Goal: Transaction & Acquisition: Book appointment/travel/reservation

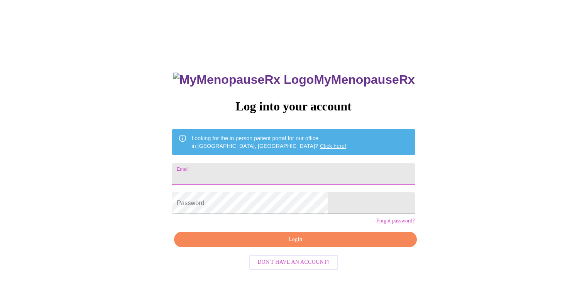
click at [286, 164] on input "Email" at bounding box center [293, 174] width 242 height 22
type input "marypettey@sbcglobal.net"
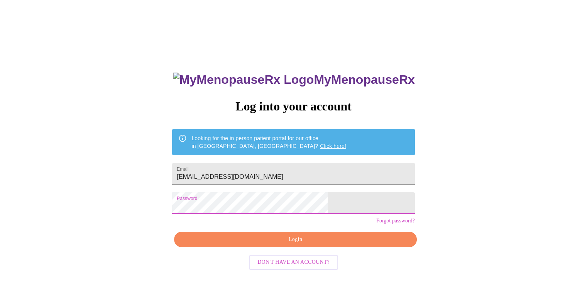
click at [260, 244] on span "Login" at bounding box center [295, 240] width 225 height 10
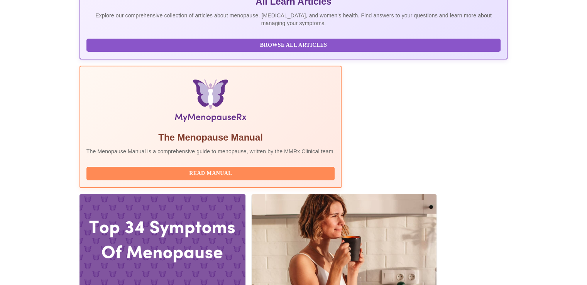
scroll to position [193, 0]
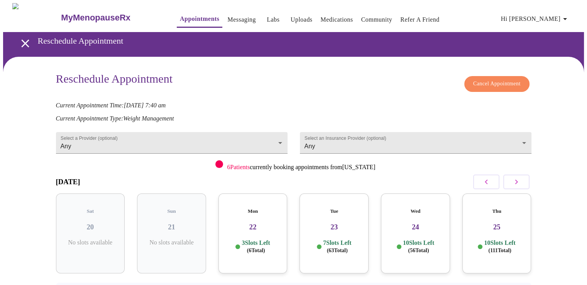
click at [498, 223] on h3 "25" at bounding box center [496, 227] width 57 height 8
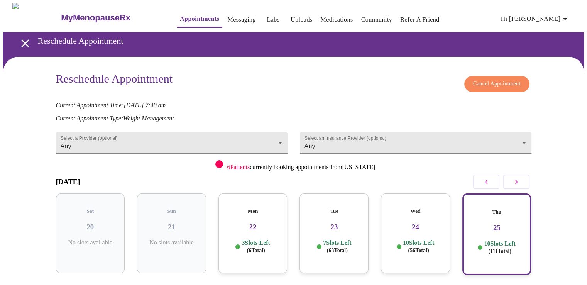
click at [516, 182] on icon "button" at bounding box center [516, 181] width 3 height 5
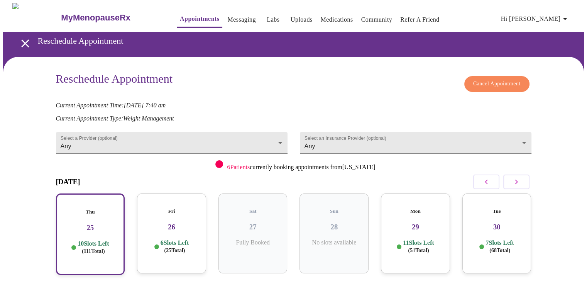
click at [182, 224] on div "Fri 26 6 Slots Left ( 25 Total)" at bounding box center [171, 233] width 69 height 80
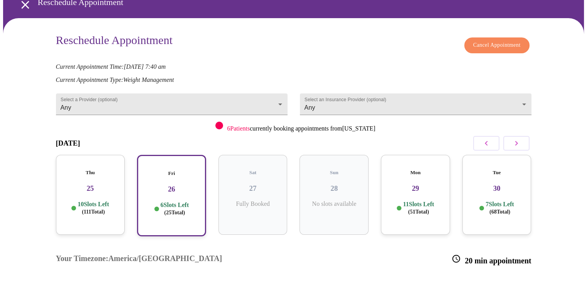
scroll to position [77, 0]
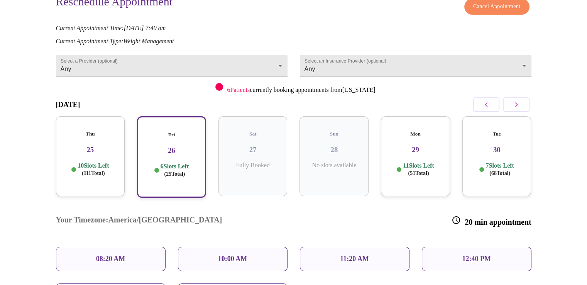
click at [116, 255] on p "08:20 AM" at bounding box center [110, 259] width 29 height 8
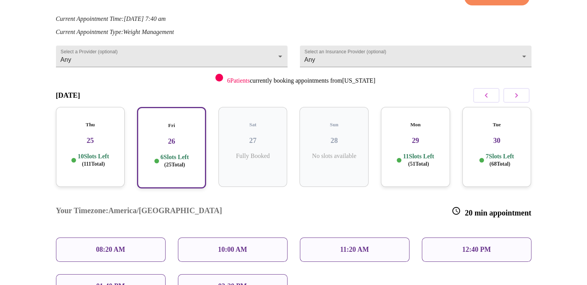
scroll to position [116, 0]
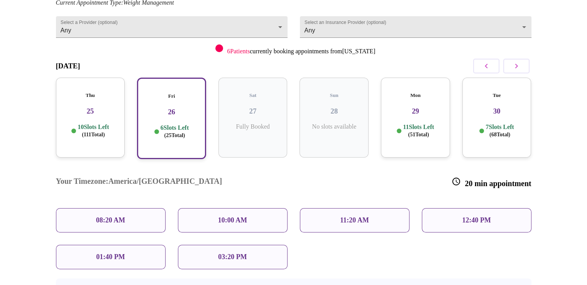
click at [177, 124] on p "6 Slots Left ( 25 Total)" at bounding box center [175, 131] width 28 height 15
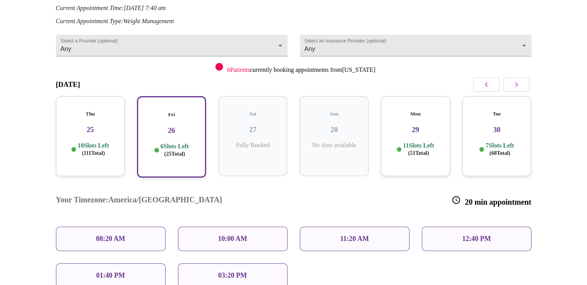
scroll to position [94, 0]
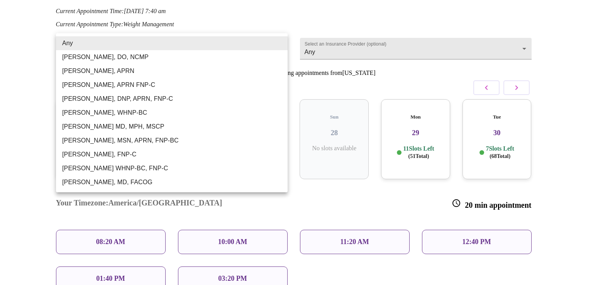
click at [276, 40] on body "MyMenopauseRx Appointments Messaging Labs Uploads Medications Community Refer a…" at bounding box center [296, 148] width 587 height 478
click at [139, 166] on li "[PERSON_NAME] WHNP-BC, FNP-C" at bounding box center [172, 168] width 232 height 14
type input "[PERSON_NAME] WHNP-BC, FNP-C"
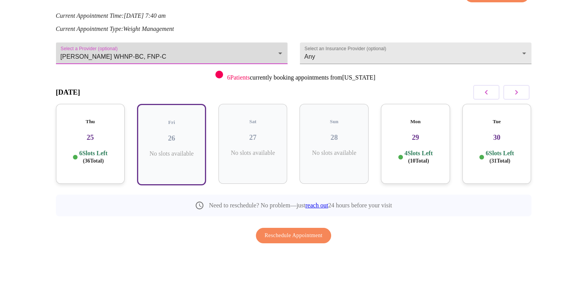
scroll to position [70, 0]
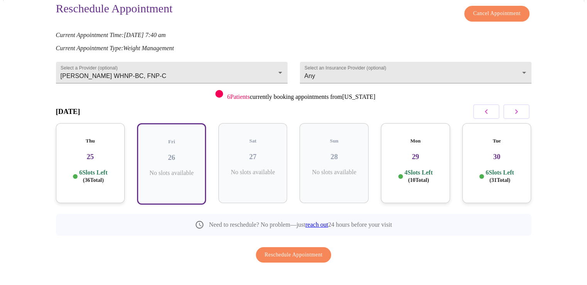
click at [87, 169] on p "6 Slots Left ( 36 Total)" at bounding box center [93, 176] width 28 height 15
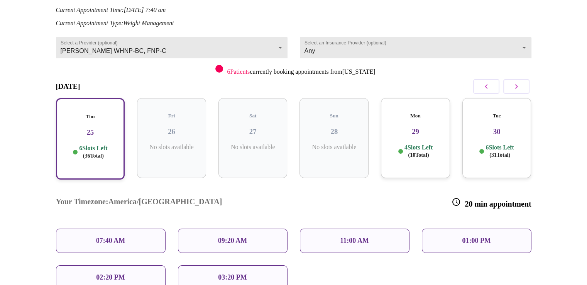
scroll to position [109, 0]
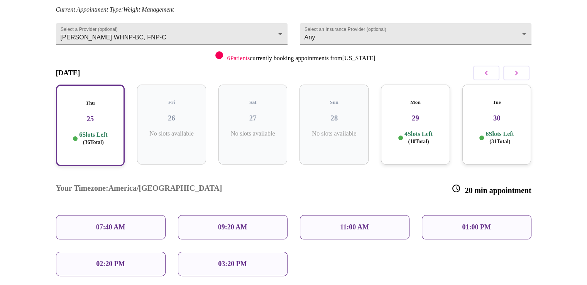
click at [104, 223] on p "07:40 AM" at bounding box center [110, 227] width 29 height 8
click at [415, 116] on div "Mon 29 4 Slots Left ( 10 Total)" at bounding box center [415, 125] width 69 height 80
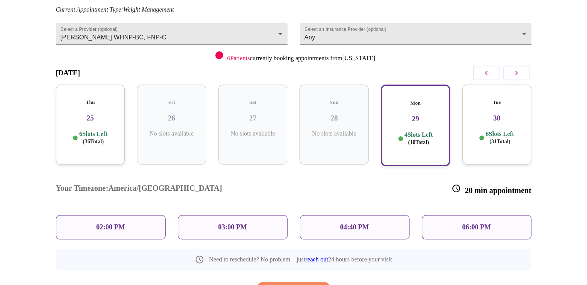
click at [489, 130] on p "6 Slots Left ( 31 Total)" at bounding box center [499, 137] width 28 height 15
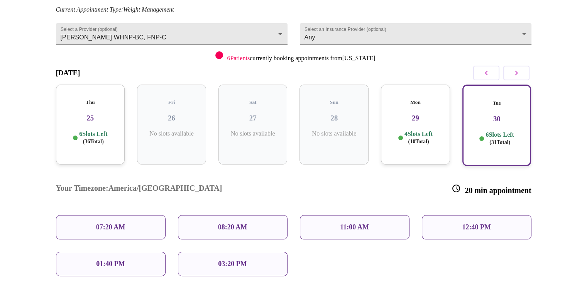
click at [514, 73] on icon "button" at bounding box center [516, 72] width 9 height 9
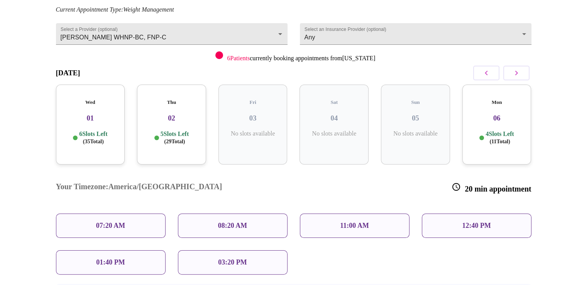
click at [90, 114] on h3 "01" at bounding box center [90, 118] width 57 height 8
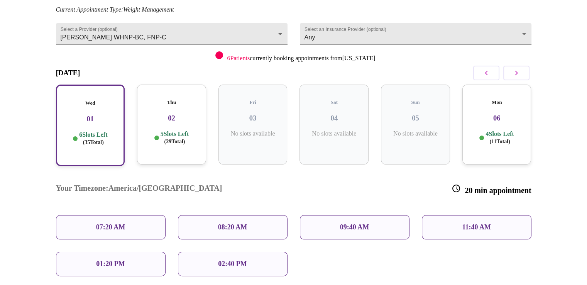
click at [161, 114] on h3 "02" at bounding box center [171, 118] width 57 height 8
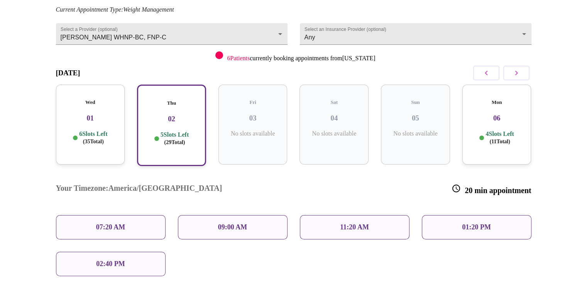
click at [502, 119] on div "Mon 06 4 Slots Left ( 11 Total)" at bounding box center [496, 125] width 69 height 80
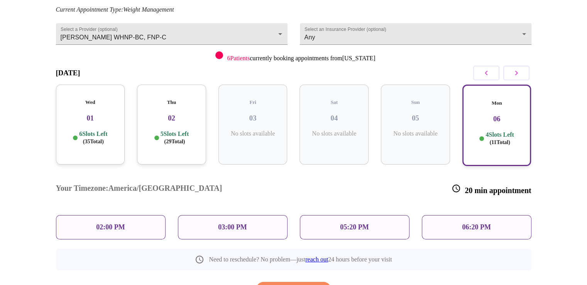
click at [88, 114] on h3 "01" at bounding box center [90, 118] width 57 height 8
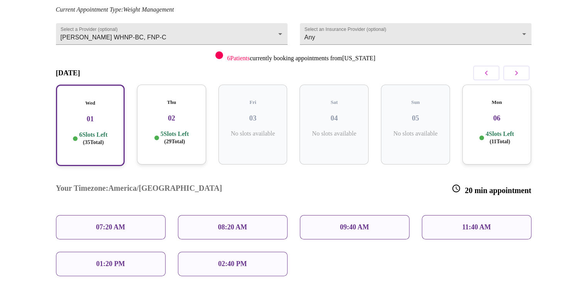
click at [98, 223] on p "07:20 AM" at bounding box center [110, 227] width 29 height 8
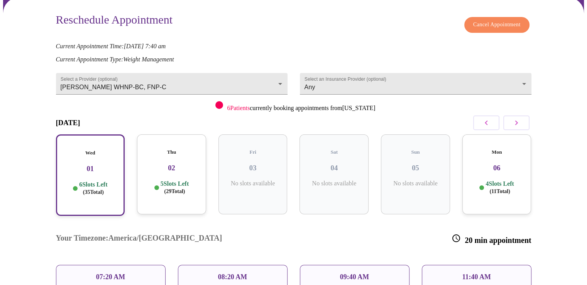
scroll to position [17, 0]
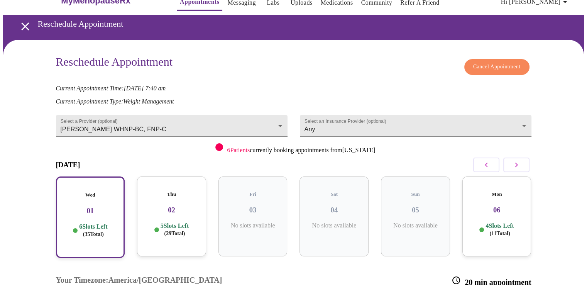
click at [165, 64] on h3 "Reschedule Appointment" at bounding box center [114, 63] width 117 height 16
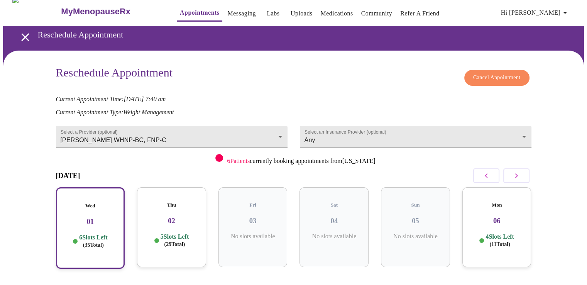
scroll to position [0, 0]
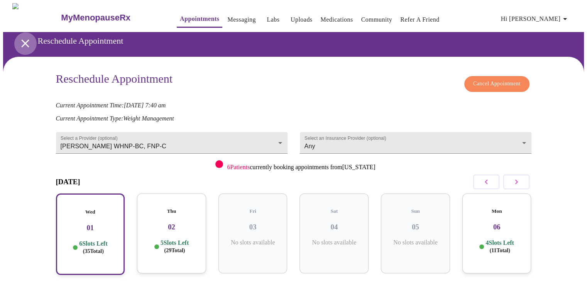
click at [19, 40] on icon "open drawer" at bounding box center [26, 44] width 14 height 14
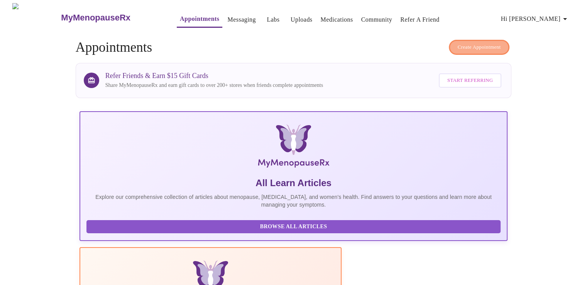
click at [477, 45] on span "Create Appointment" at bounding box center [479, 47] width 43 height 9
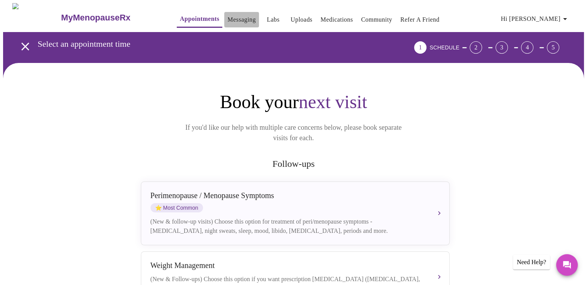
click at [227, 17] on link "Messaging" at bounding box center [241, 19] width 28 height 11
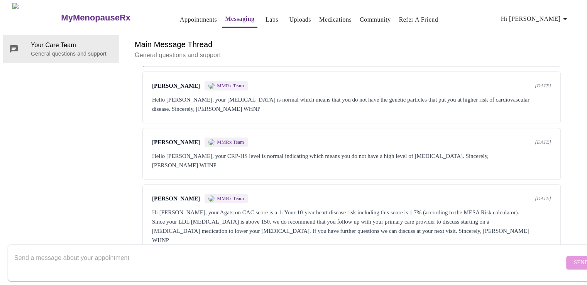
scroll to position [756, 0]
click at [196, 255] on textarea "Send a message about your appointment" at bounding box center [289, 262] width 550 height 25
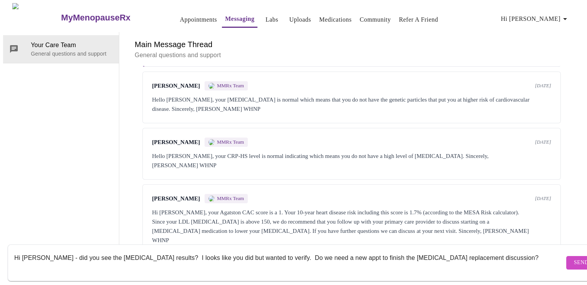
type textarea "Hi [PERSON_NAME] - did you see the [MEDICAL_DATA] results? I looks like you did…"
click at [574, 258] on span "Send" at bounding box center [581, 263] width 15 height 10
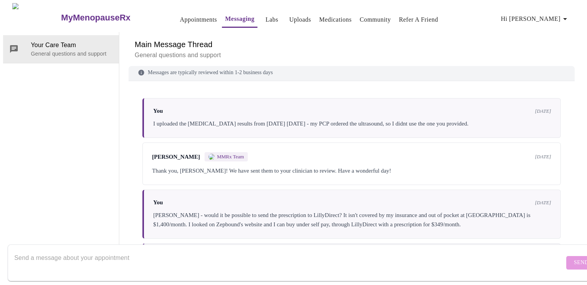
scroll to position [0, 0]
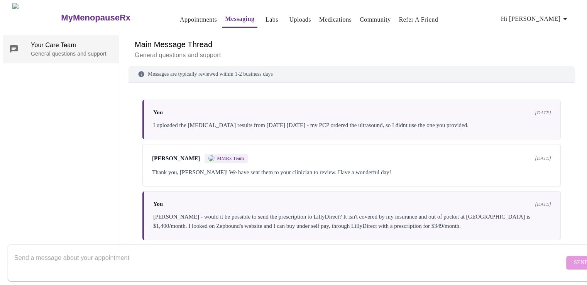
click at [14, 45] on icon at bounding box center [14, 49] width 8 height 8
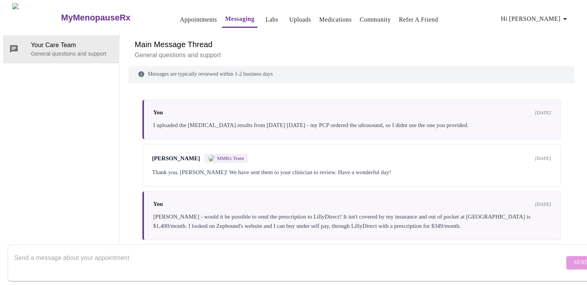
click at [183, 14] on link "Appointments" at bounding box center [198, 19] width 37 height 11
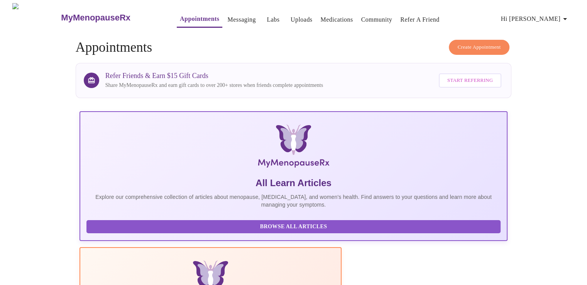
click at [476, 43] on span "Create Appointment" at bounding box center [479, 47] width 43 height 9
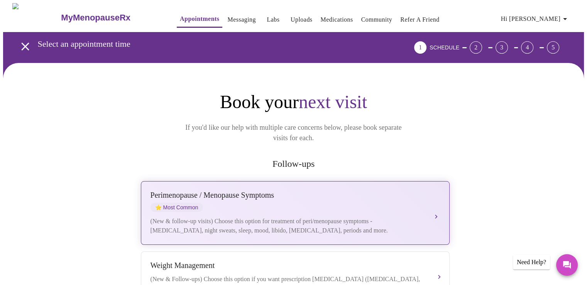
click at [224, 216] on div "(New & follow-up visits) Choose this option for treatment of peri/menopause sym…" at bounding box center [287, 225] width 274 height 19
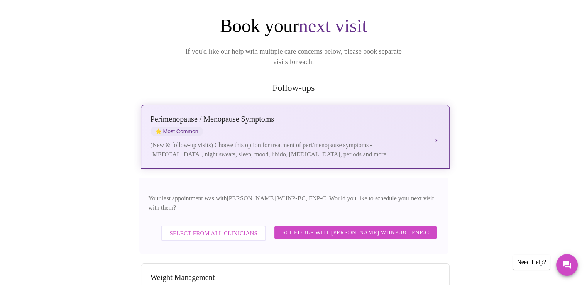
scroll to position [77, 0]
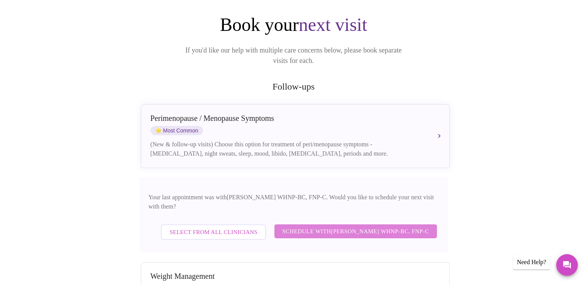
click at [311, 226] on span "Schedule with [PERSON_NAME] WHNP-BC, FNP-C" at bounding box center [355, 231] width 147 height 10
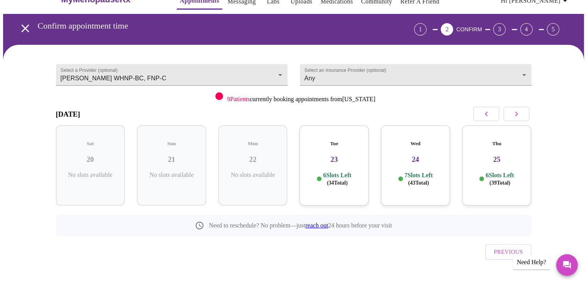
click at [509, 114] on button "button" at bounding box center [516, 114] width 26 height 15
click at [88, 155] on h3 "25" at bounding box center [90, 159] width 57 height 8
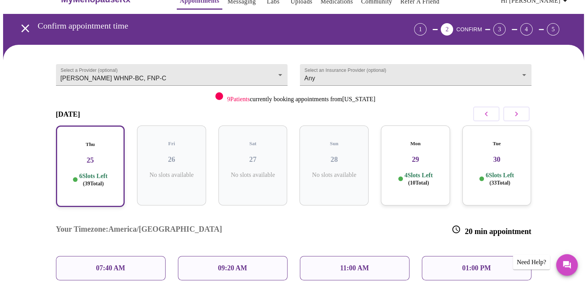
click at [114, 264] on p "07:40 AM" at bounding box center [110, 268] width 29 height 8
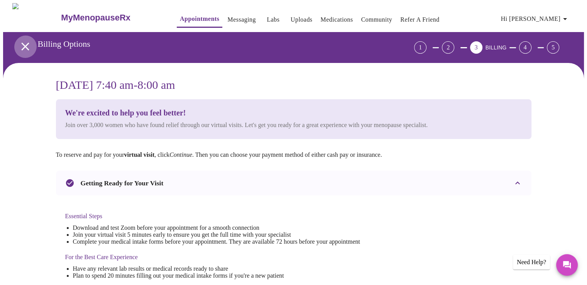
click at [21, 44] on icon "open drawer" at bounding box center [25, 46] width 8 height 8
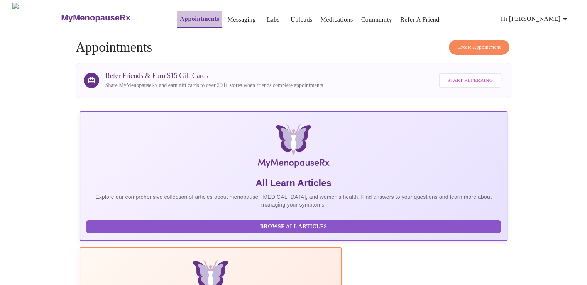
click at [180, 14] on link "Appointments" at bounding box center [199, 19] width 39 height 11
click at [487, 43] on span "Create Appointment" at bounding box center [479, 47] width 43 height 9
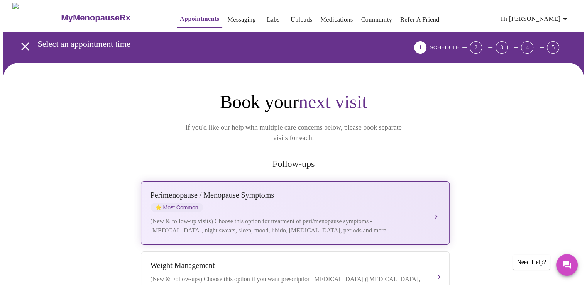
click at [253, 216] on div "(New & follow-up visits) Choose this option for treatment of peri/menopause sym…" at bounding box center [287, 225] width 274 height 19
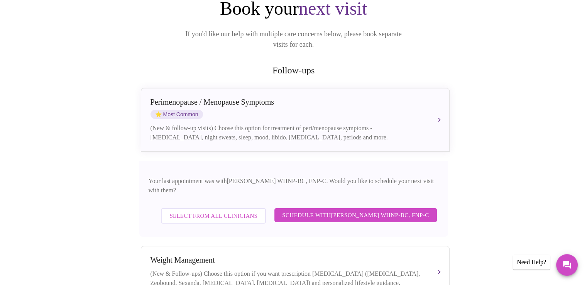
scroll to position [116, 0]
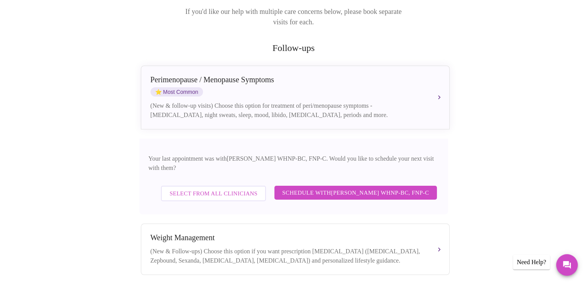
click at [328, 188] on span "Schedule with [PERSON_NAME] WHNP-BC, FNP-C" at bounding box center [355, 193] width 147 height 10
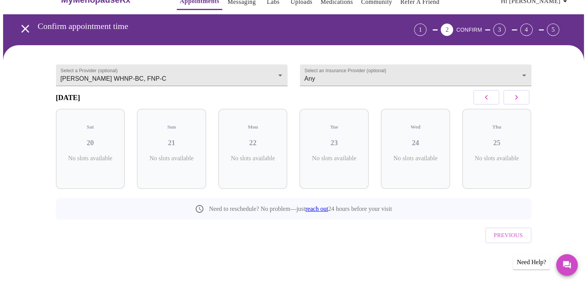
scroll to position [5, 0]
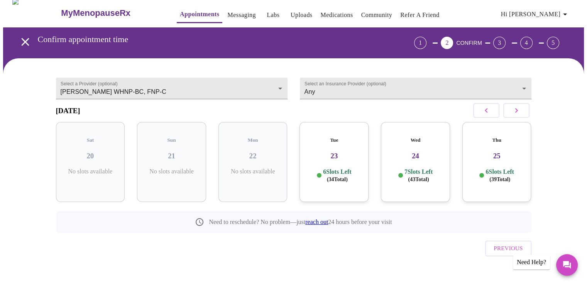
click at [342, 156] on div "Tue 23 6 Slots Left ( 34 Total)" at bounding box center [333, 162] width 69 height 80
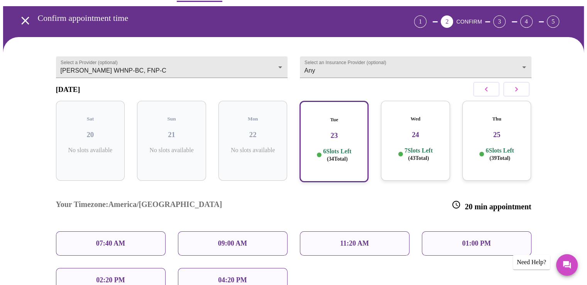
scroll to position [43, 0]
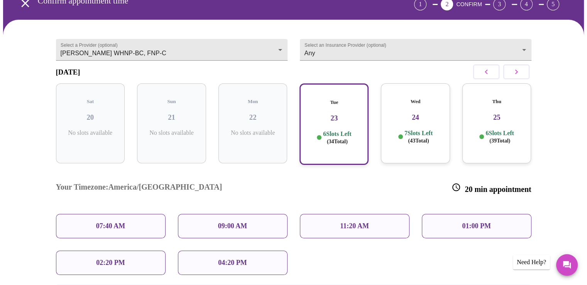
click at [227, 222] on p "09:00 AM" at bounding box center [232, 226] width 29 height 8
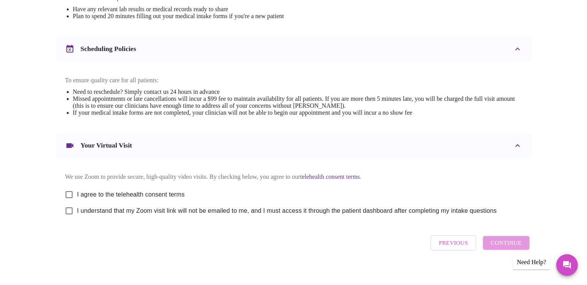
scroll to position [270, 0]
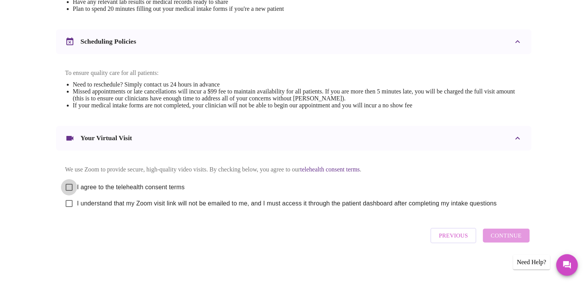
click at [69, 188] on input "I agree to the telehealth consent terms" at bounding box center [69, 187] width 16 height 16
checkbox input "true"
click at [73, 209] on input "I understand that my Zoom visit link will not be emailed to me, and I must acce…" at bounding box center [69, 203] width 16 height 16
checkbox input "true"
click at [502, 240] on span "Continue" at bounding box center [505, 235] width 31 height 10
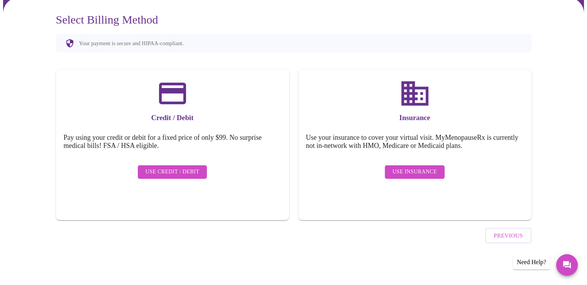
scroll to position [43, 0]
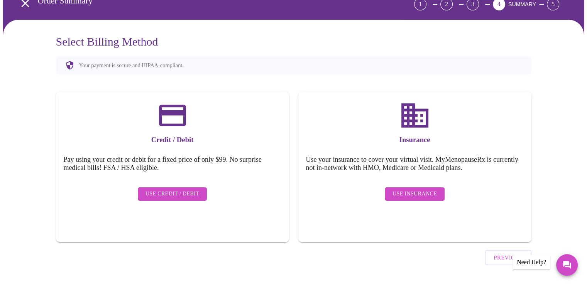
click at [414, 189] on span "Use Insurance" at bounding box center [414, 194] width 44 height 10
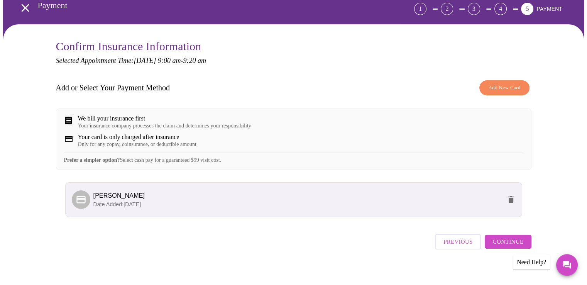
scroll to position [50, 0]
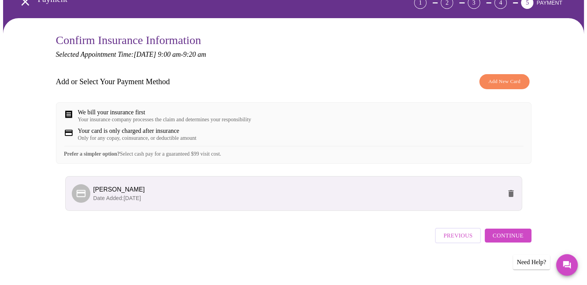
click at [508, 238] on span "Continue" at bounding box center [507, 235] width 31 height 10
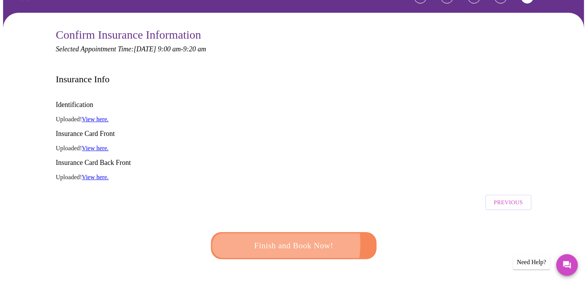
click at [270, 238] on span "Finish and Book Now!" at bounding box center [293, 245] width 143 height 14
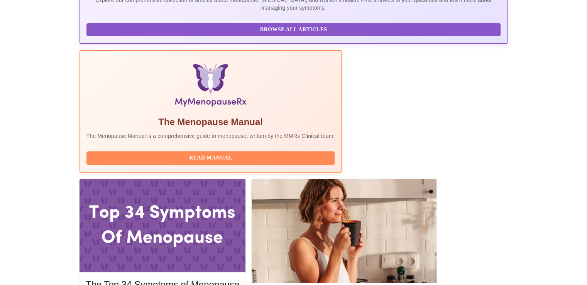
scroll to position [232, 0]
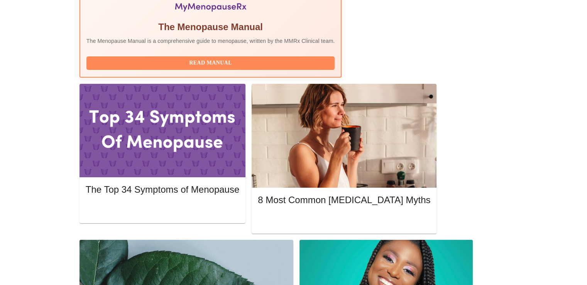
scroll to position [309, 0]
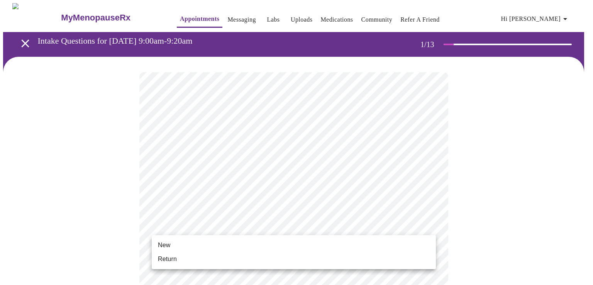
click at [213, 258] on li "Return" at bounding box center [294, 259] width 284 height 14
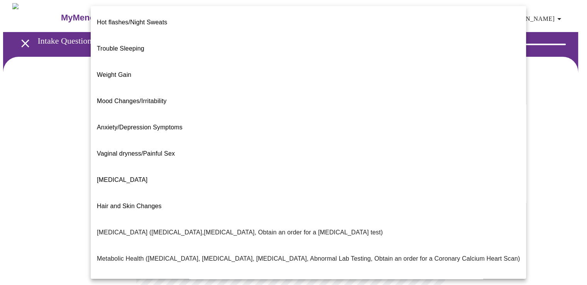
click at [235, 159] on body "MyMenopauseRx Appointments Messaging Labs Uploads Medications Community Refer a…" at bounding box center [293, 234] width 581 height 463
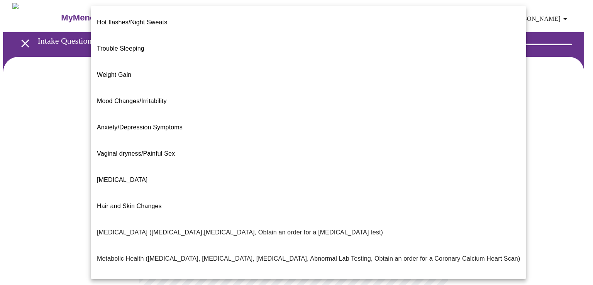
click at [137, 44] on p "Trouble Sleeping" at bounding box center [120, 48] width 47 height 9
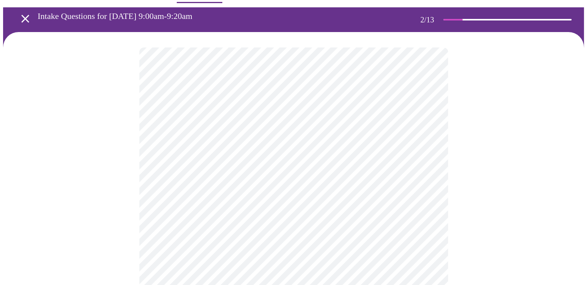
scroll to position [39, 0]
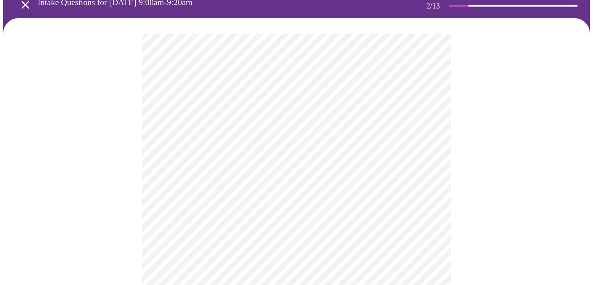
click at [243, 200] on body "MyMenopauseRx Appointments Messaging Labs Uploads Medications Community Refer a…" at bounding box center [296, 193] width 587 height 459
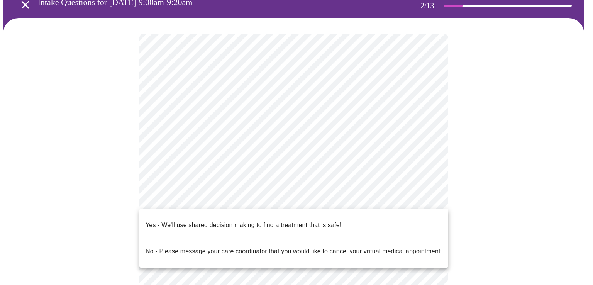
click at [241, 220] on p "Yes - We'll use shared decision making to find a treatment that is safe!" at bounding box center [243, 224] width 196 height 9
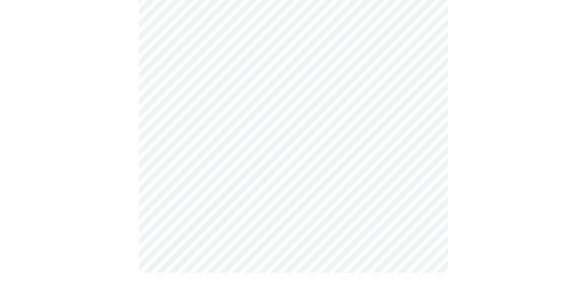
scroll to position [0, 0]
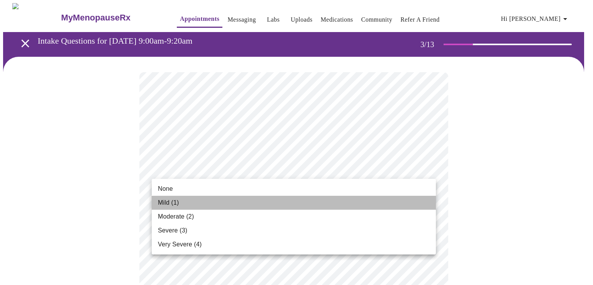
click at [196, 203] on li "Mild (1)" at bounding box center [294, 203] width 284 height 14
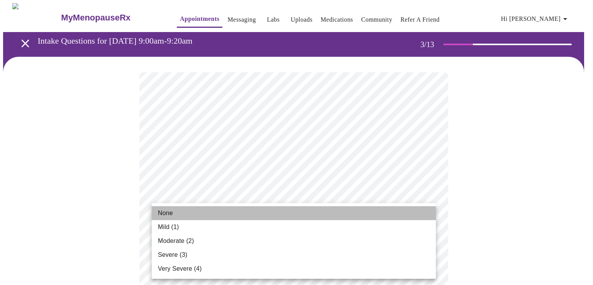
click at [196, 215] on li "None" at bounding box center [294, 213] width 284 height 14
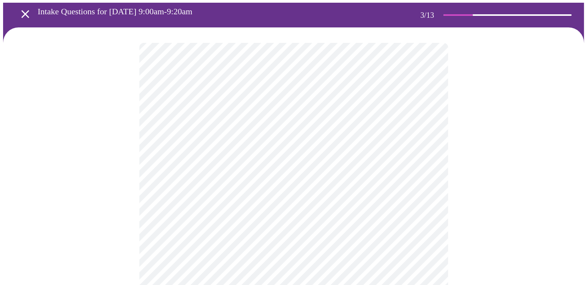
scroll to position [77, 0]
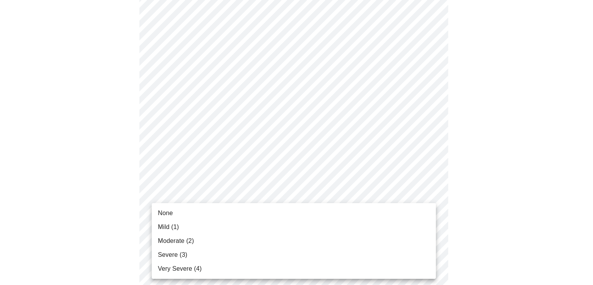
click at [201, 255] on li "Severe (3)" at bounding box center [294, 255] width 284 height 14
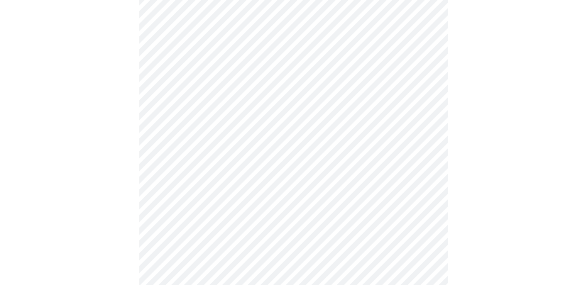
scroll to position [193, 0]
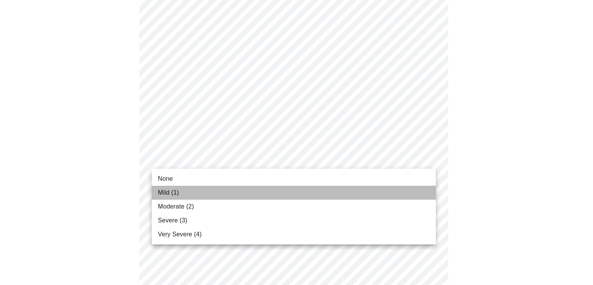
click at [216, 198] on li "Mild (1)" at bounding box center [294, 193] width 284 height 14
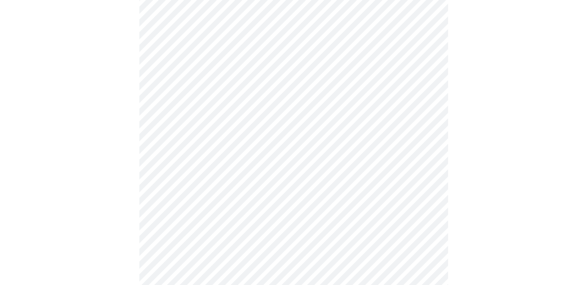
scroll to position [232, 0]
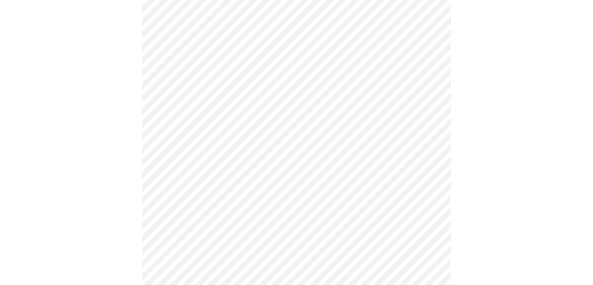
click at [254, 173] on body "MyMenopauseRx Appointments Messaging Labs Uploads Medications Community Refer a…" at bounding box center [296, 263] width 587 height 983
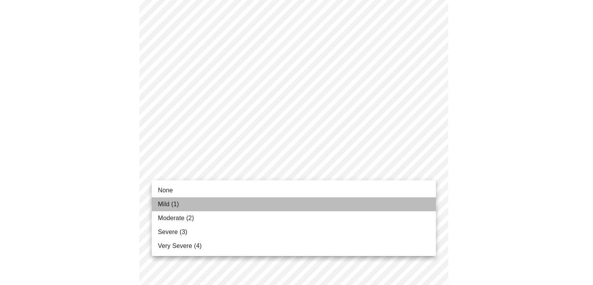
click at [226, 200] on li "Mild (1)" at bounding box center [294, 204] width 284 height 14
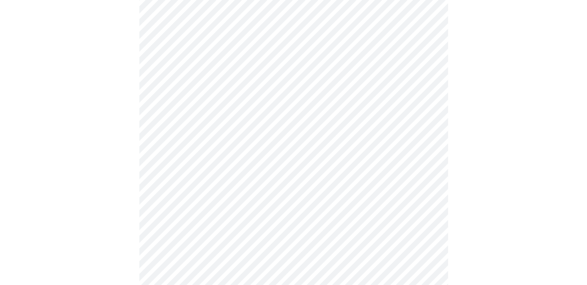
scroll to position [270, 0]
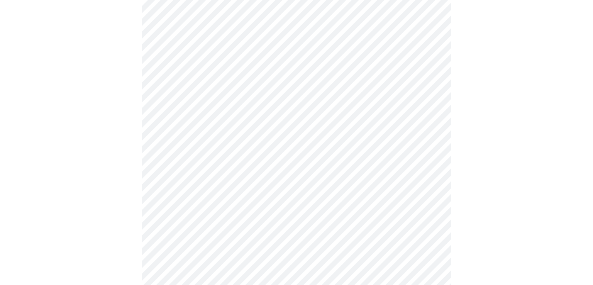
click at [227, 181] on body "MyMenopauseRx Appointments Messaging Labs Uploads Medications Community Refer a…" at bounding box center [296, 219] width 587 height 972
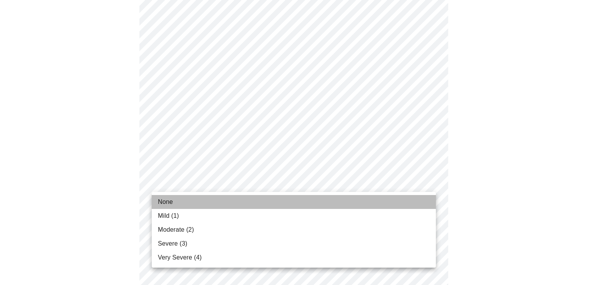
click at [223, 203] on li "None" at bounding box center [294, 202] width 284 height 14
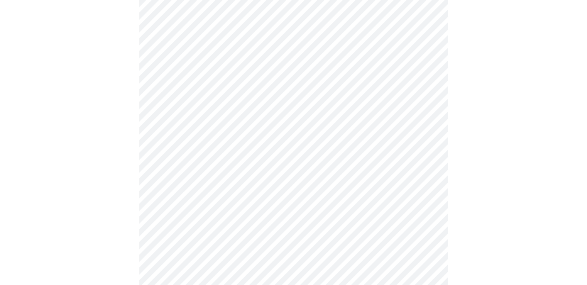
scroll to position [347, 0]
click at [230, 166] on body "MyMenopauseRx Appointments Messaging Labs Uploads Medications Community Refer a…" at bounding box center [293, 136] width 581 height 961
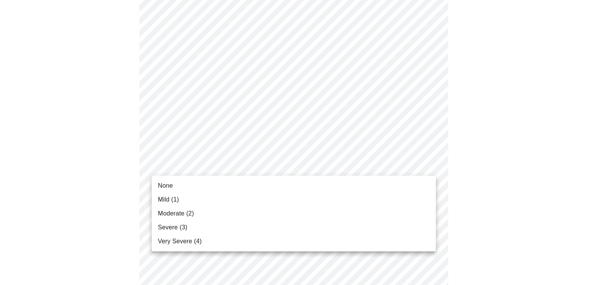
click at [196, 215] on li "Moderate (2)" at bounding box center [294, 213] width 284 height 14
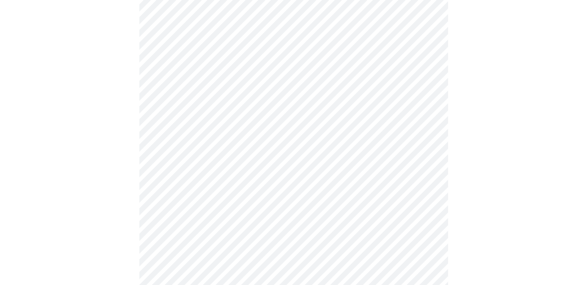
scroll to position [386, 0]
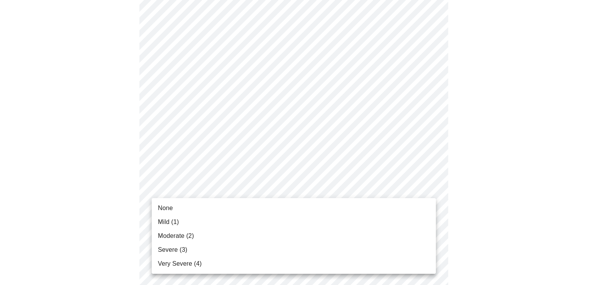
click at [227, 186] on body "MyMenopauseRx Appointments Messaging Labs Uploads Medications Community Refer a…" at bounding box center [296, 92] width 587 height 950
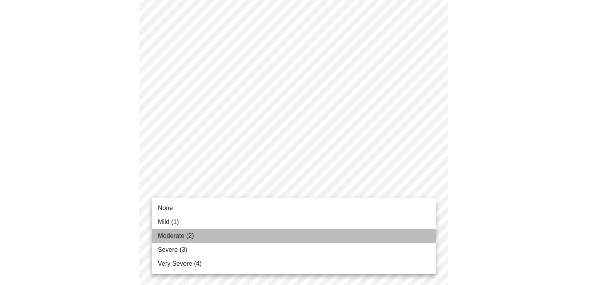
click at [185, 235] on span "Moderate (2)" at bounding box center [176, 235] width 36 height 9
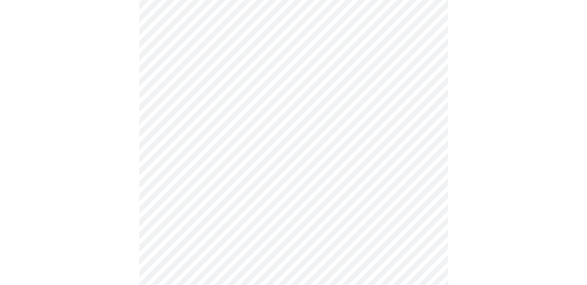
scroll to position [463, 0]
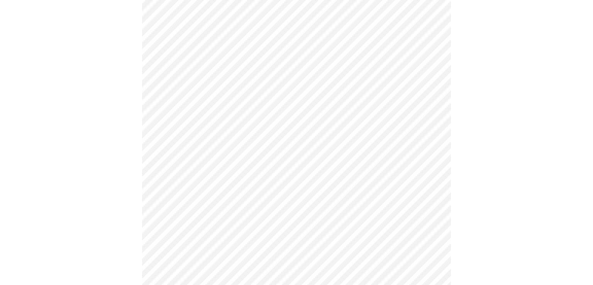
click at [248, 172] on body "MyMenopauseRx Appointments Messaging Labs Uploads Medications Community Refer a…" at bounding box center [296, 10] width 587 height 940
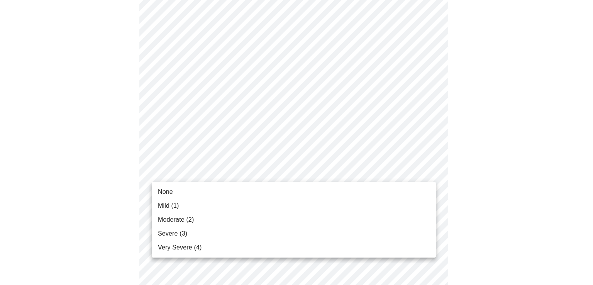
click at [225, 228] on li "Severe (3)" at bounding box center [294, 234] width 284 height 14
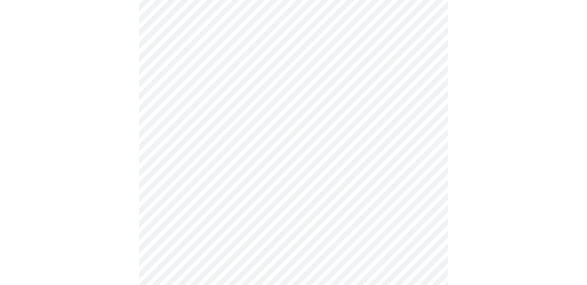
scroll to position [502, 0]
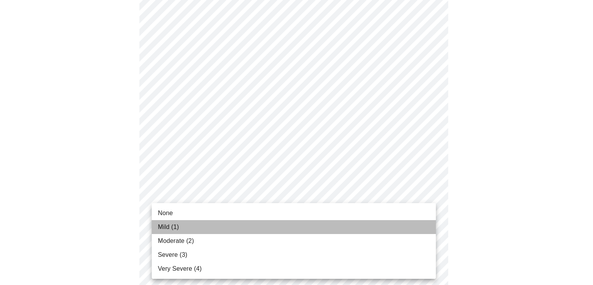
click at [196, 229] on li "Mild (1)" at bounding box center [294, 227] width 284 height 14
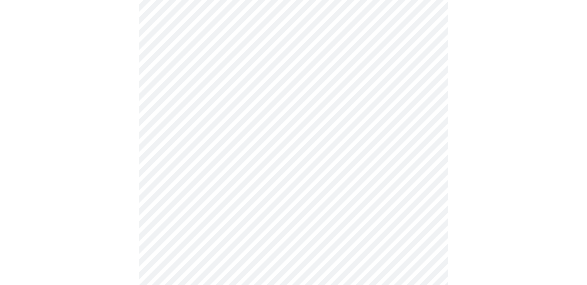
scroll to position [540, 0]
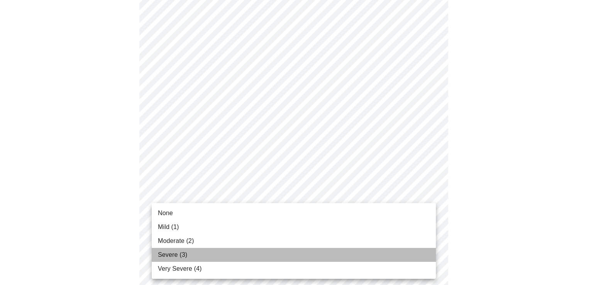
click at [203, 251] on li "Severe (3)" at bounding box center [294, 255] width 284 height 14
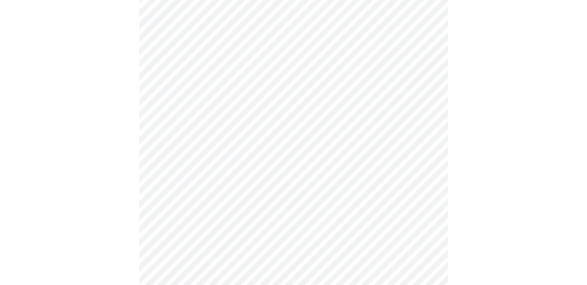
scroll to position [270, 0]
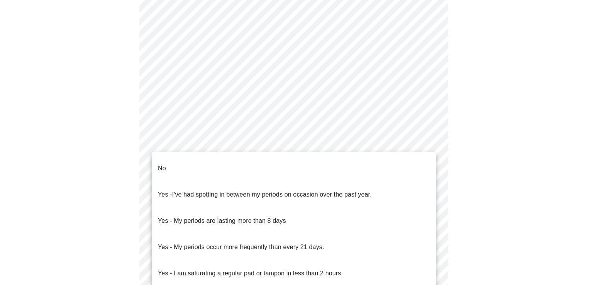
click at [261, 203] on body "MyMenopauseRx Appointments Messaging Labs Uploads Medications Community Refer a…" at bounding box center [296, 113] width 587 height 761
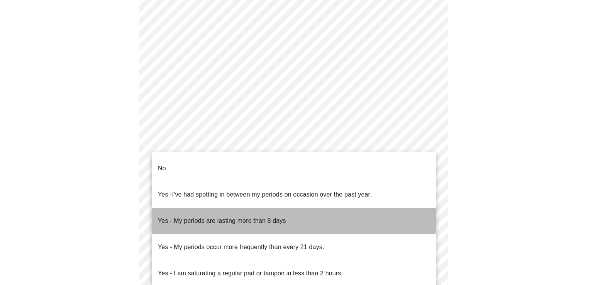
click at [261, 216] on p "Yes - My periods are lasting more than 8 days" at bounding box center [222, 220] width 128 height 9
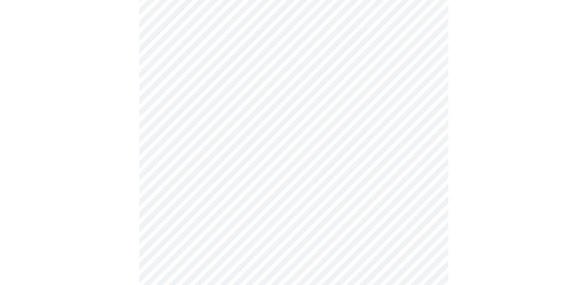
scroll to position [347, 0]
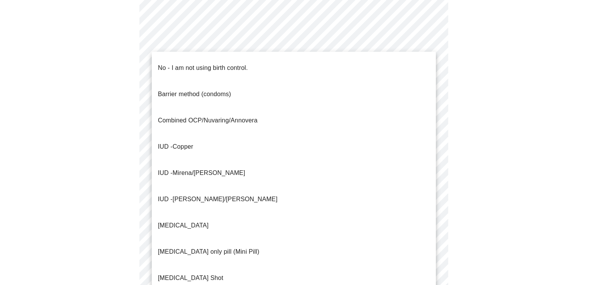
click at [268, 180] on body "MyMenopauseRx Appointments Messaging Labs Uploads Medications Community Refer a…" at bounding box center [296, 34] width 587 height 756
click at [233, 63] on p "No - I am not using birth control." at bounding box center [203, 67] width 90 height 9
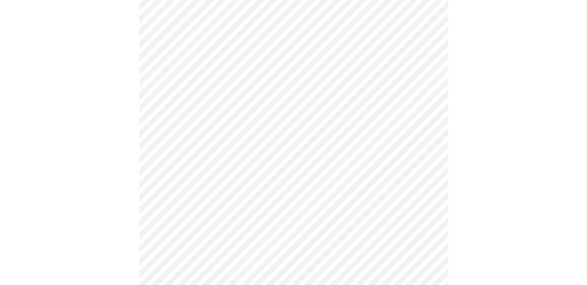
scroll to position [424, 0]
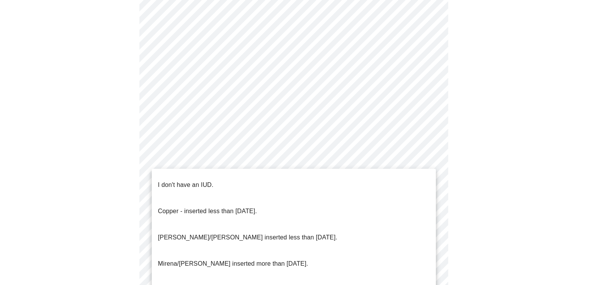
click at [252, 178] on li "I don't have an IUD." at bounding box center [294, 185] width 284 height 26
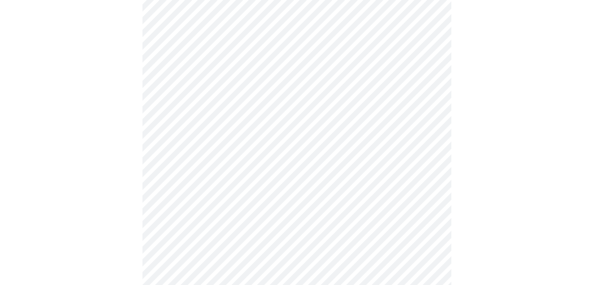
scroll to position [462, 0]
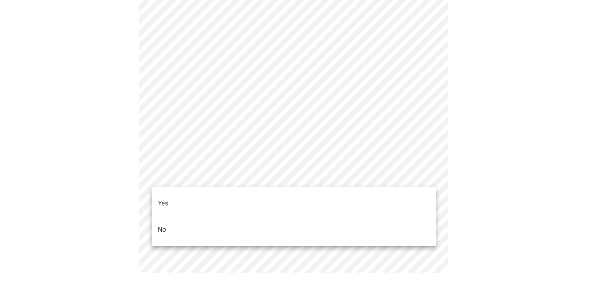
click at [233, 194] on li "Yes" at bounding box center [294, 203] width 284 height 26
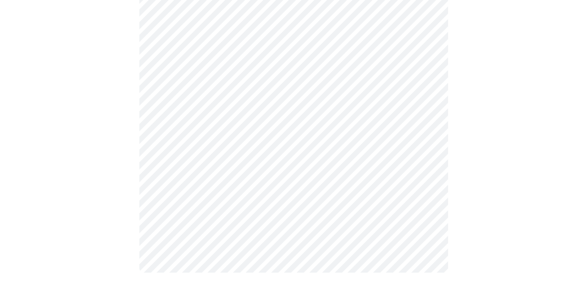
scroll to position [0, 0]
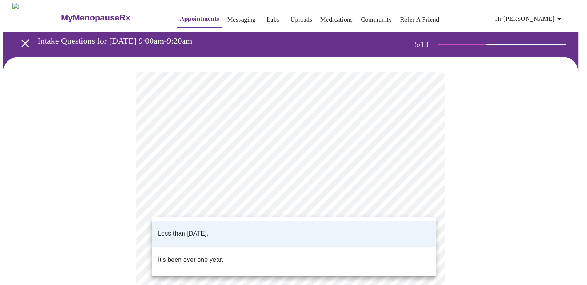
click at [429, 204] on body "MyMenopauseRx Appointments Messaging Labs Uploads Medications Community Refer a…" at bounding box center [293, 286] width 581 height 566
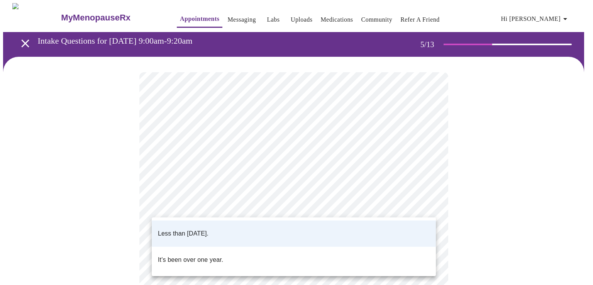
click at [208, 229] on p "Less than [DATE]." at bounding box center [183, 233] width 51 height 9
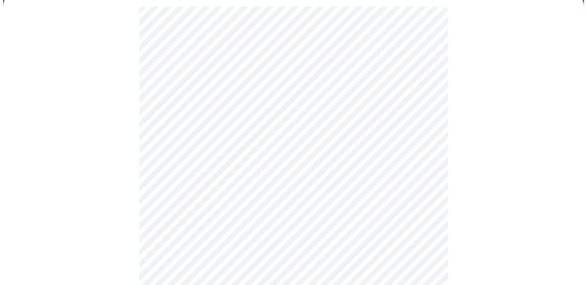
scroll to position [77, 0]
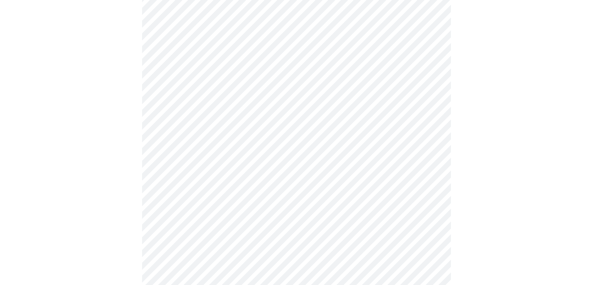
click at [249, 196] on body "MyMenopauseRx Appointments Messaging Labs Uploads Medications Community Refer a…" at bounding box center [296, 209] width 587 height 566
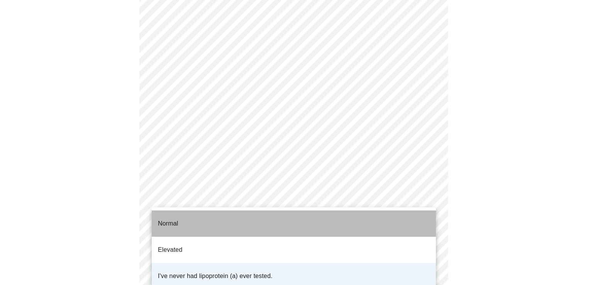
click at [220, 219] on li "Normal" at bounding box center [294, 223] width 284 height 26
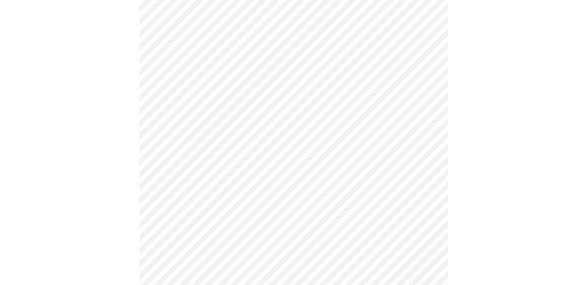
scroll to position [1968, 0]
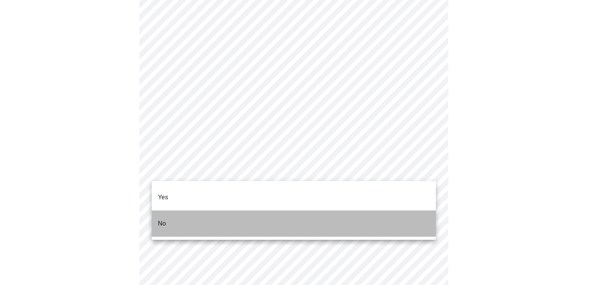
click at [218, 210] on li "No" at bounding box center [294, 223] width 284 height 26
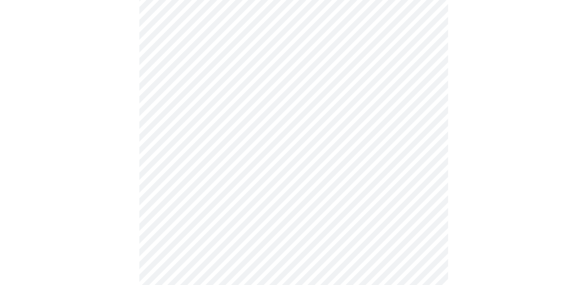
scroll to position [422, 0]
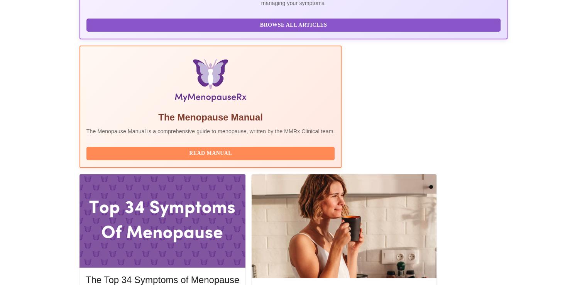
scroll to position [193, 0]
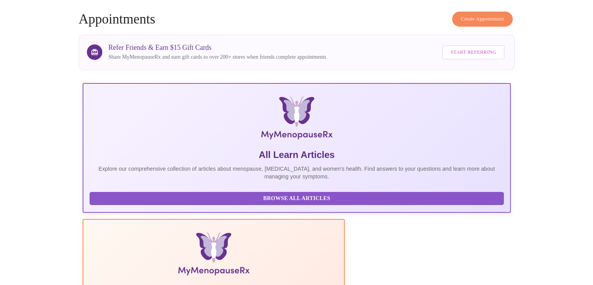
scroll to position [0, 0]
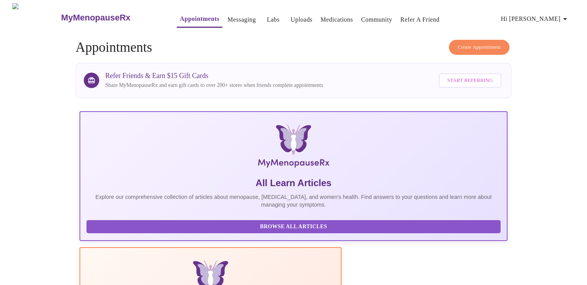
click at [291, 14] on link "Uploads" at bounding box center [302, 19] width 22 height 11
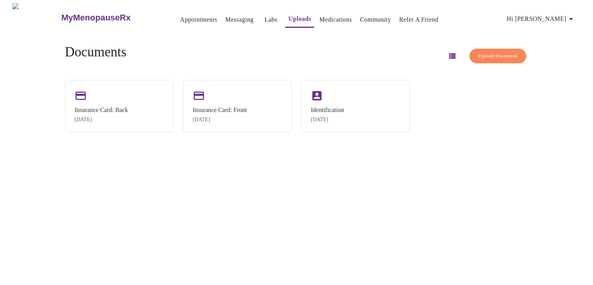
click at [487, 53] on span "Upload Document" at bounding box center [497, 56] width 39 height 9
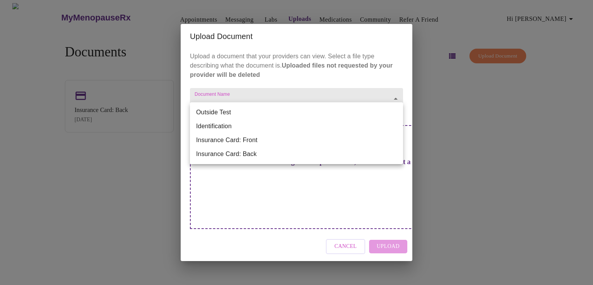
click at [316, 109] on body "MyMenopauseRx Appointments Messaging Labs Uploads Medications Community Refer a…" at bounding box center [296, 145] width 587 height 285
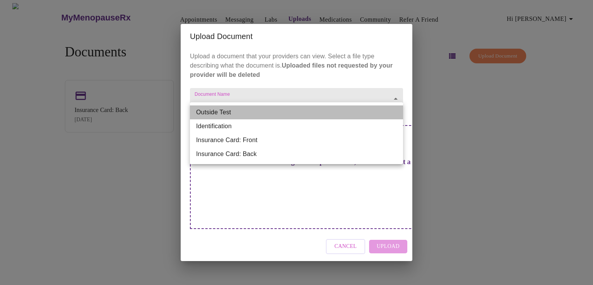
click at [314, 110] on li "Outside Test" at bounding box center [296, 112] width 213 height 14
type input "Outside Test"
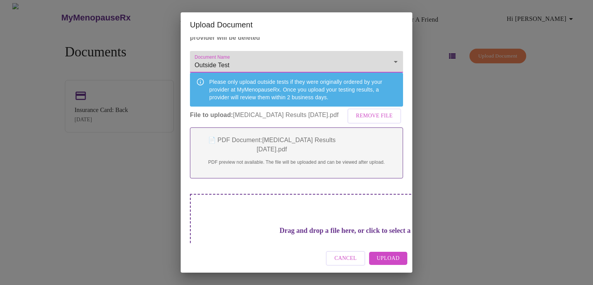
scroll to position [63, 0]
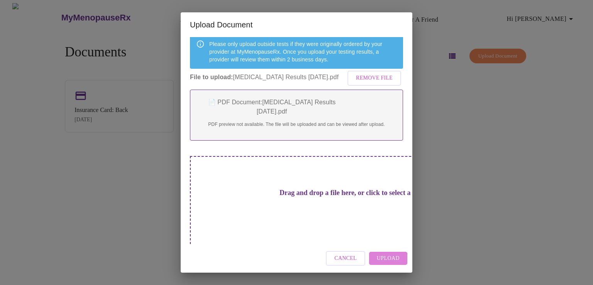
click at [384, 259] on span "Upload" at bounding box center [388, 259] width 23 height 10
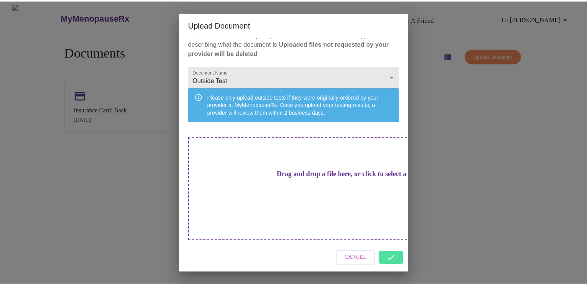
scroll to position [0, 0]
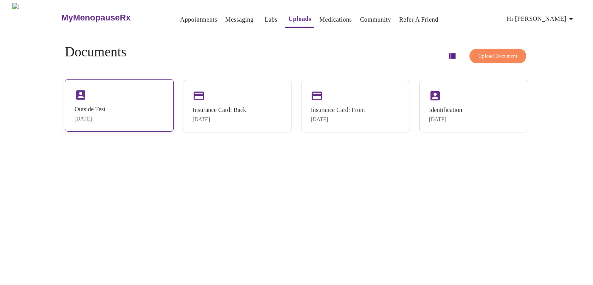
click at [105, 106] on div "Outside Test" at bounding box center [89, 109] width 31 height 7
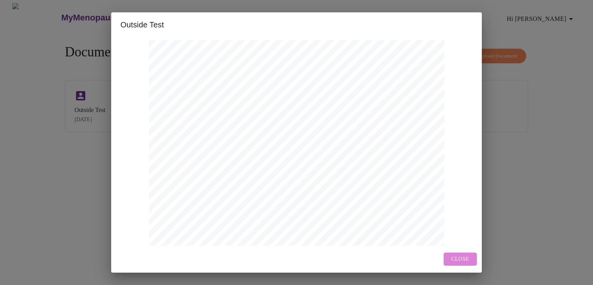
click at [460, 258] on span "Close" at bounding box center [460, 259] width 18 height 10
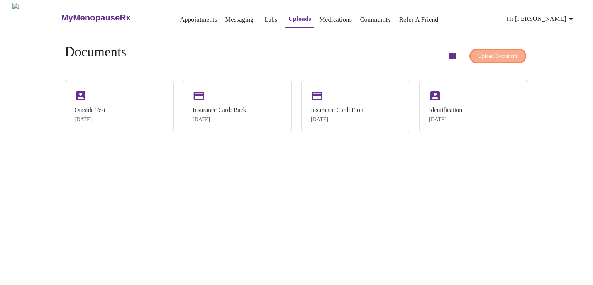
click at [497, 53] on span "Upload Document" at bounding box center [497, 56] width 39 height 9
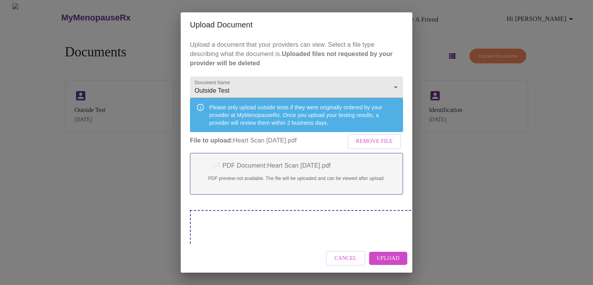
click at [390, 257] on span "Upload" at bounding box center [388, 259] width 23 height 10
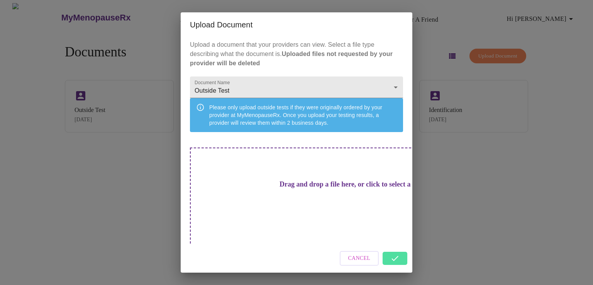
click at [396, 256] on div "Cancel" at bounding box center [297, 258] width 232 height 29
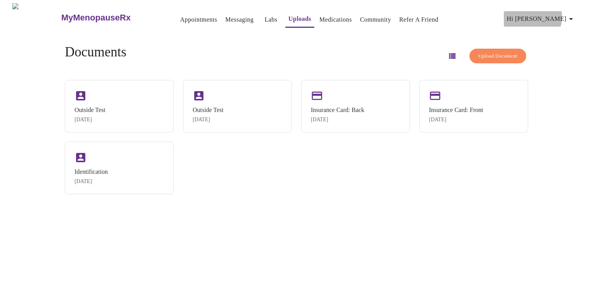
click at [572, 14] on icon "button" at bounding box center [570, 18] width 9 height 9
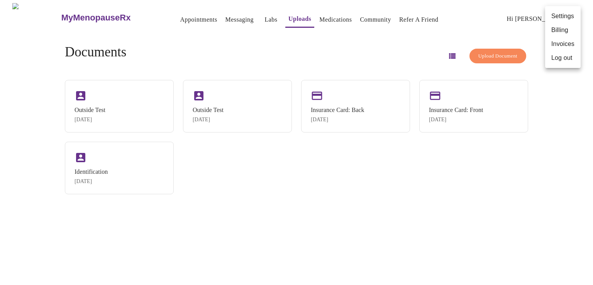
click at [559, 56] on li "Log out" at bounding box center [563, 58] width 36 height 14
